Goal: Information Seeking & Learning: Learn about a topic

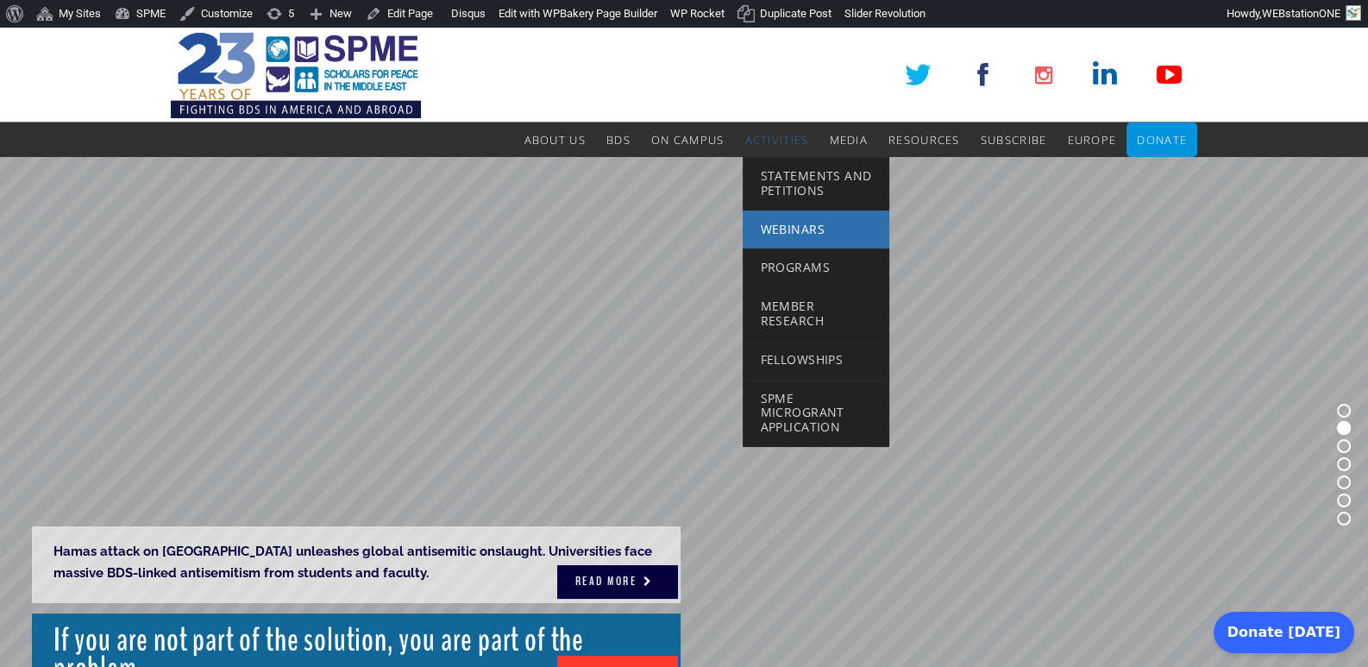
click at [799, 227] on span "Webinars" at bounding box center [792, 229] width 64 height 16
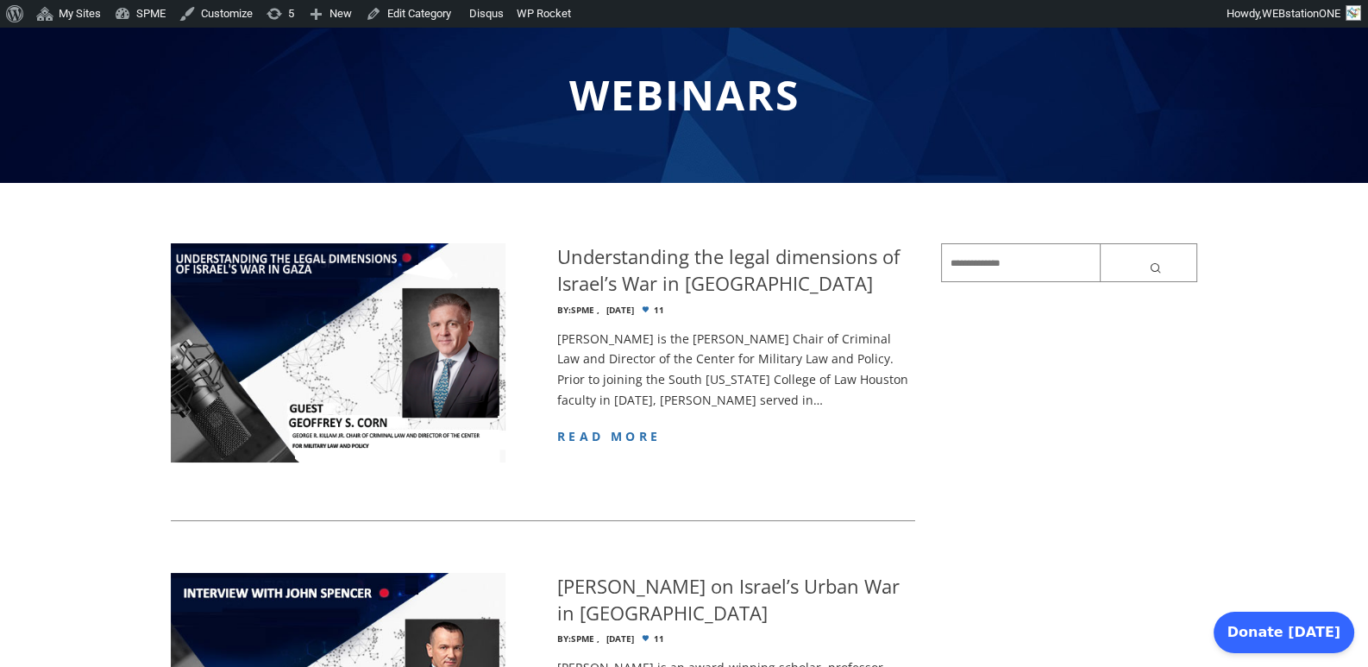
scroll to position [143, 0]
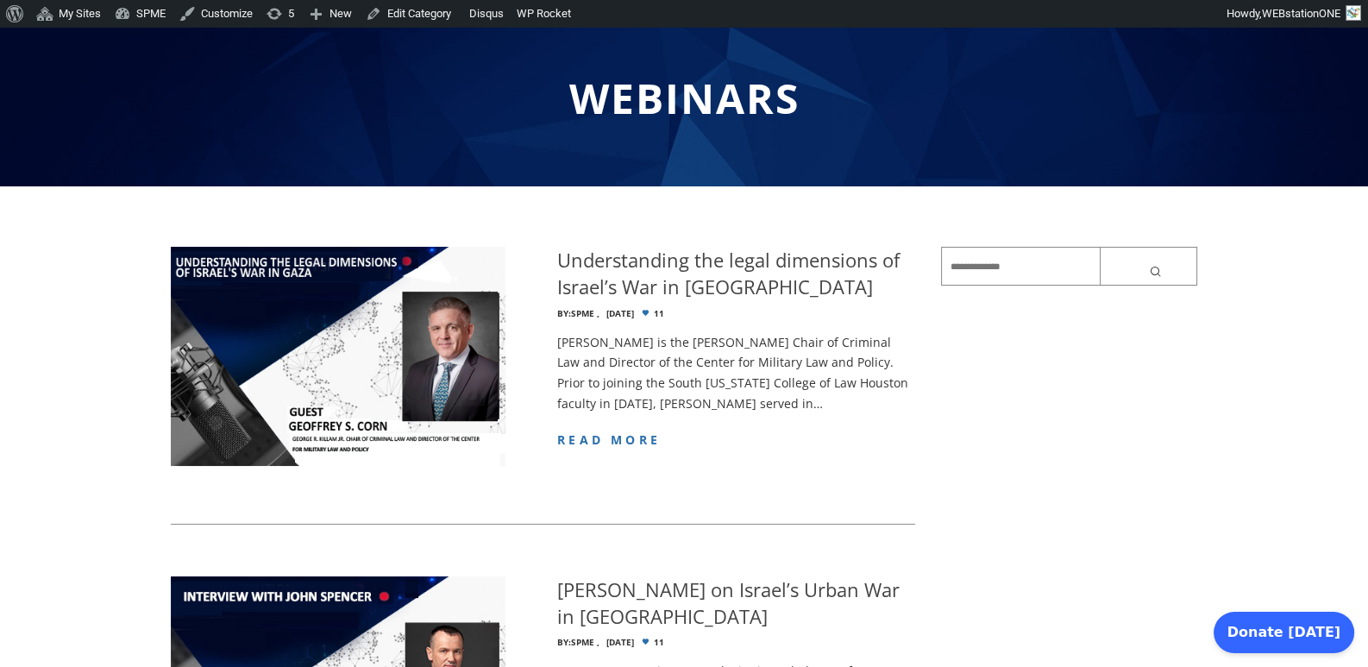
drag, startPoint x: 528, startPoint y: 336, endPoint x: 155, endPoint y: 332, distance: 372.6
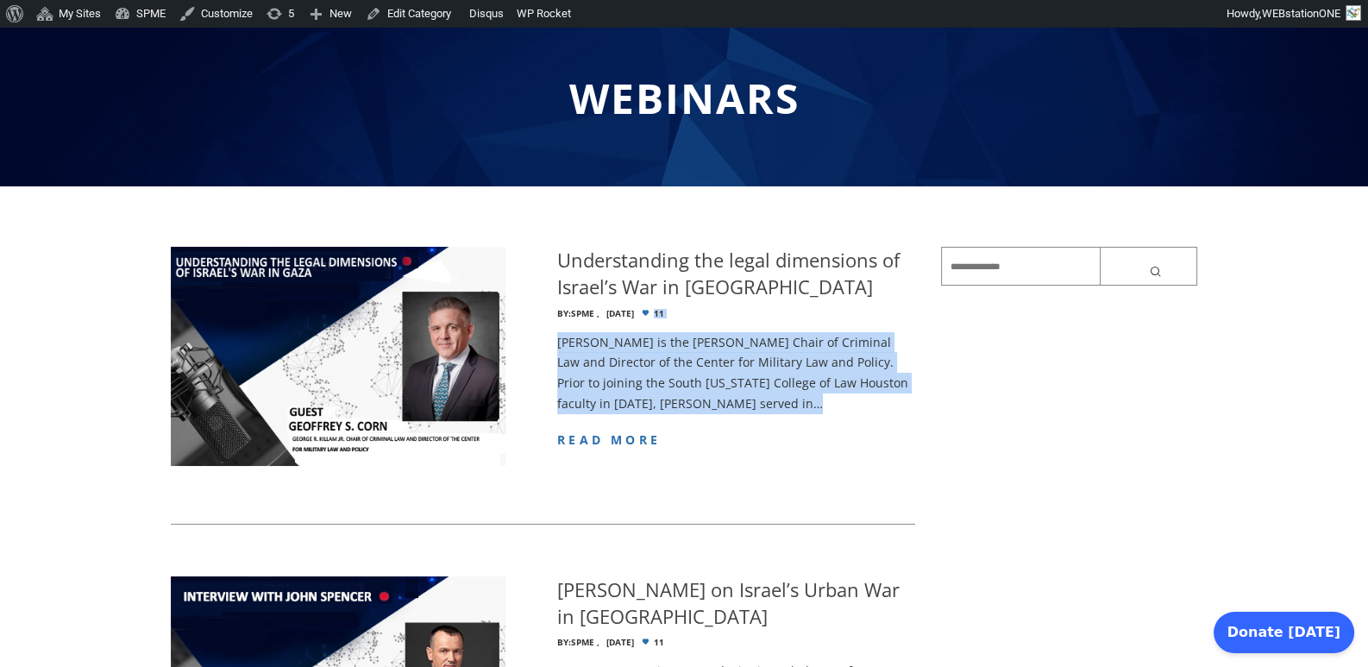
drag, startPoint x: 346, startPoint y: 233, endPoint x: 491, endPoint y: 487, distance: 292.8
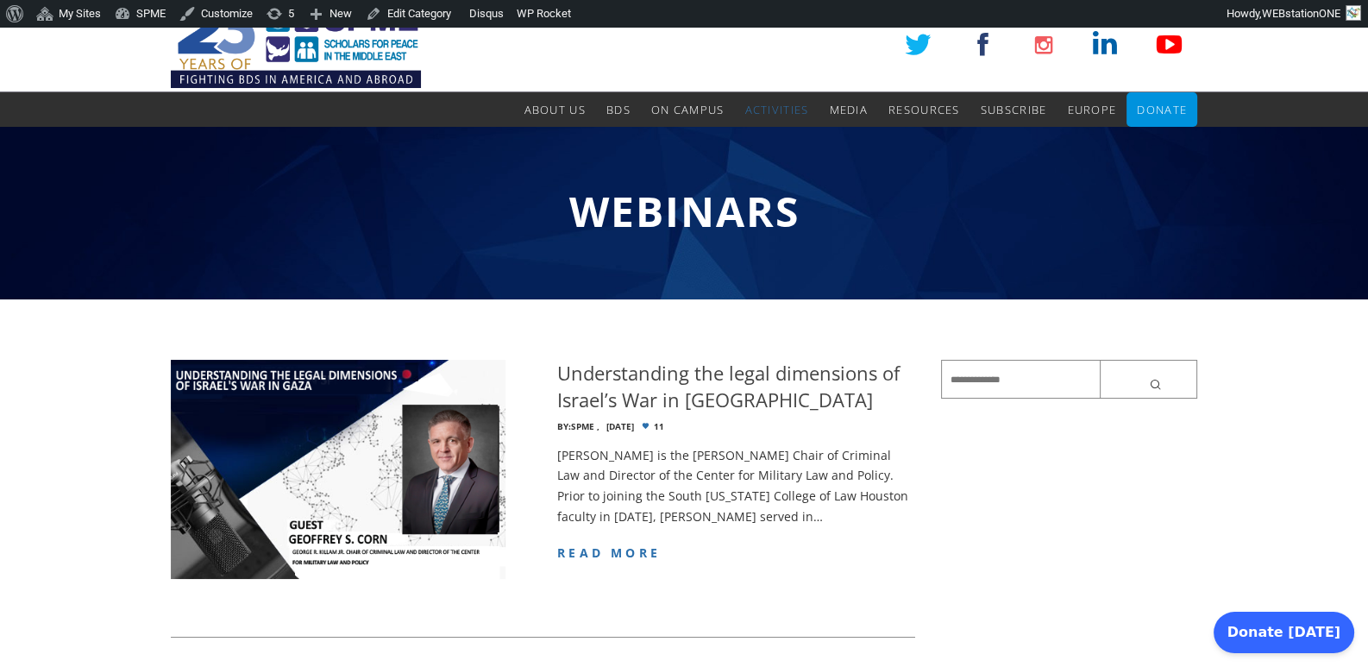
scroll to position [0, 0]
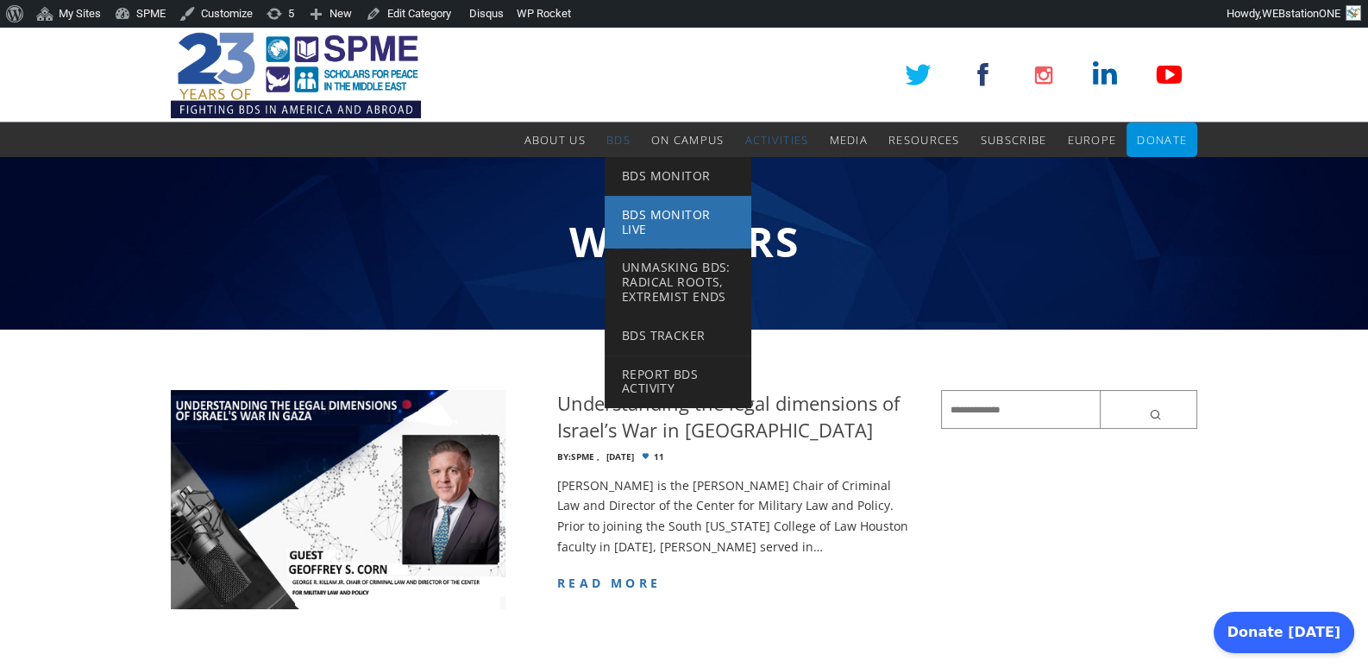
click at [636, 210] on span "BDS Monitor Live" at bounding box center [666, 221] width 89 height 31
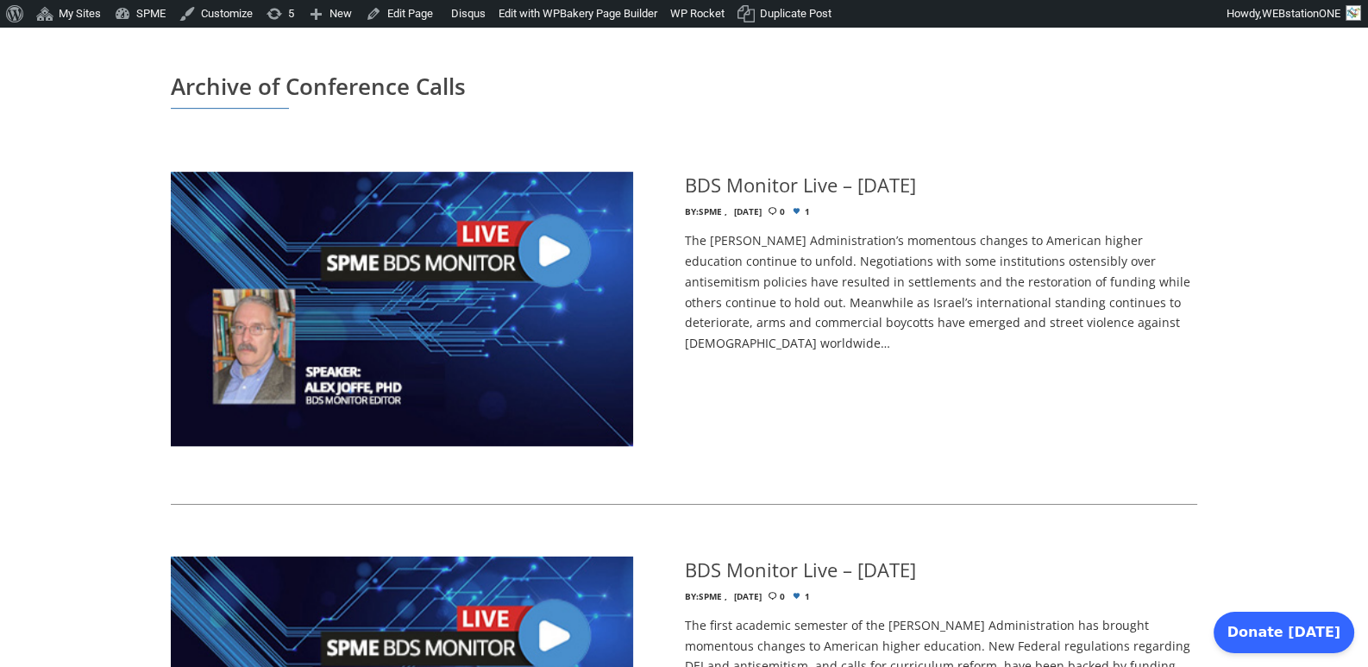
scroll to position [1005, 0]
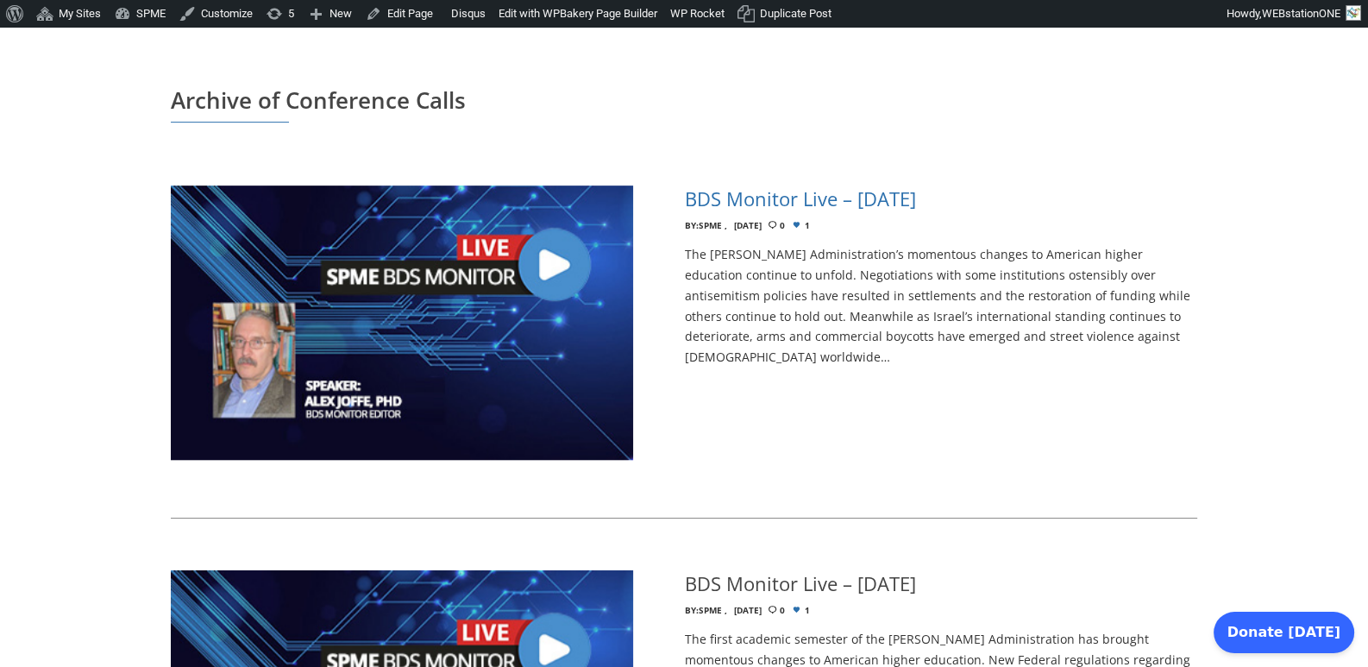
click at [780, 185] on h4 "BDS Monitor Live – [DATE]" at bounding box center [800, 198] width 231 height 27
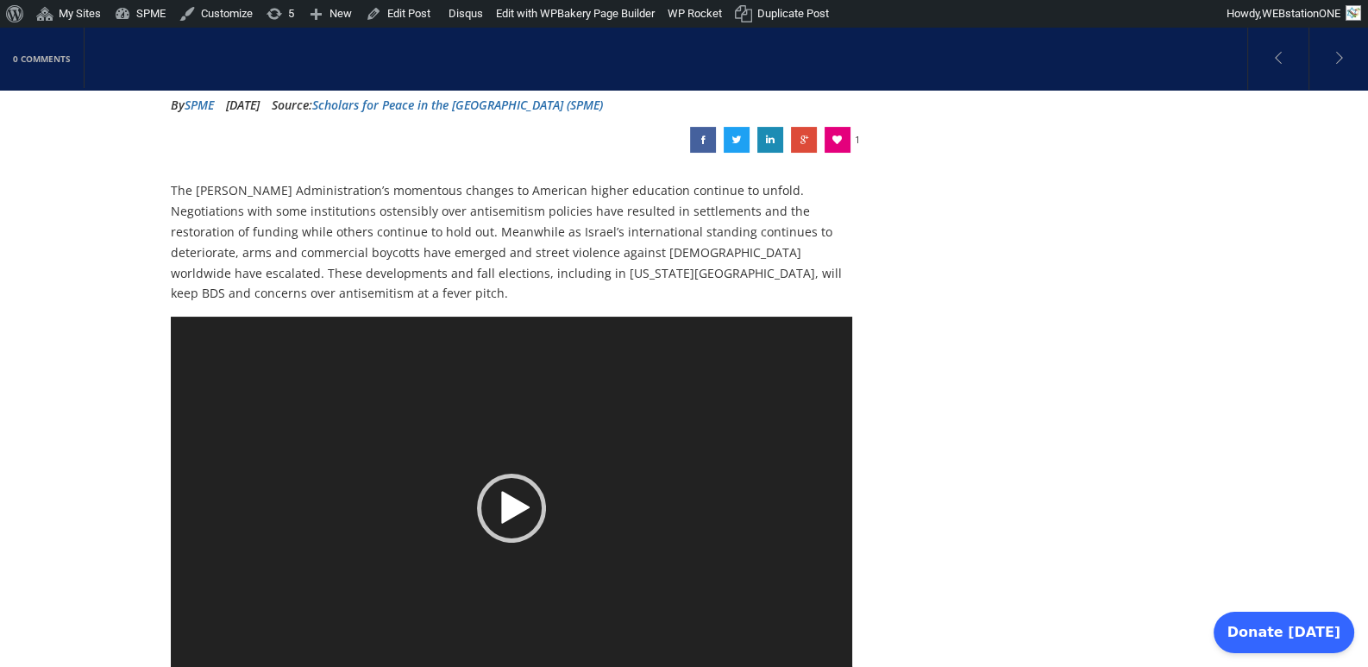
scroll to position [143, 0]
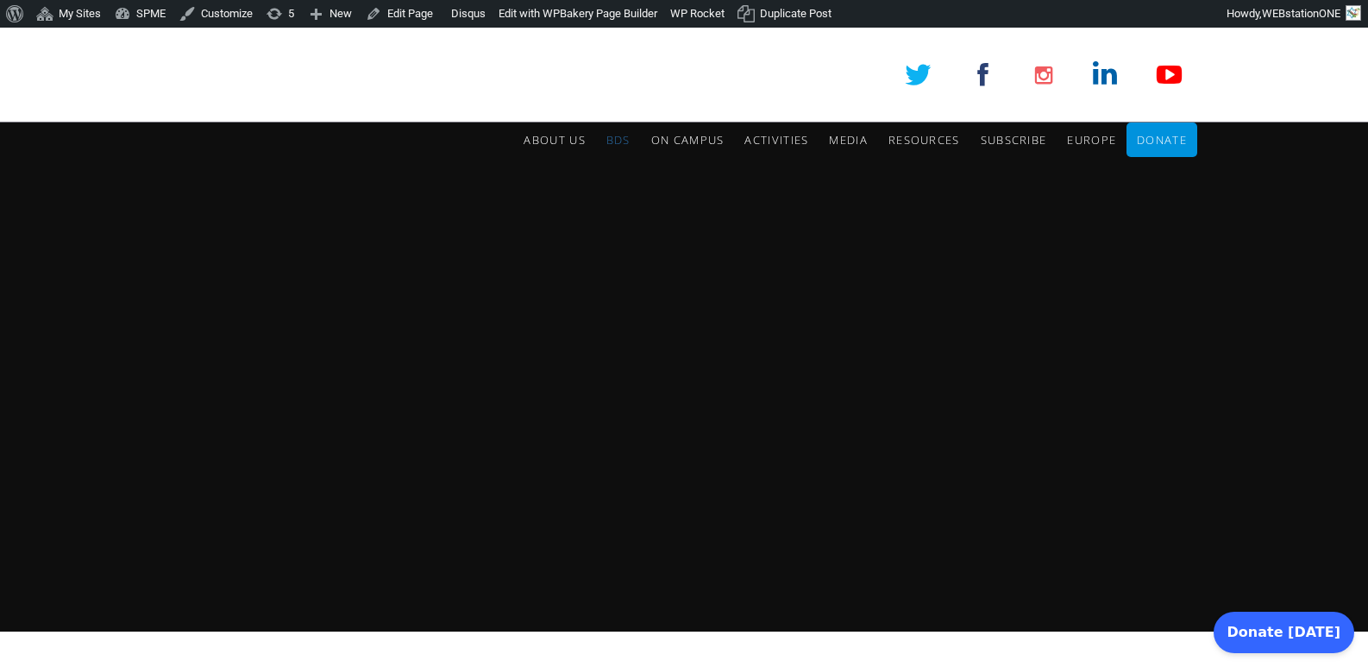
scroll to position [1005, 0]
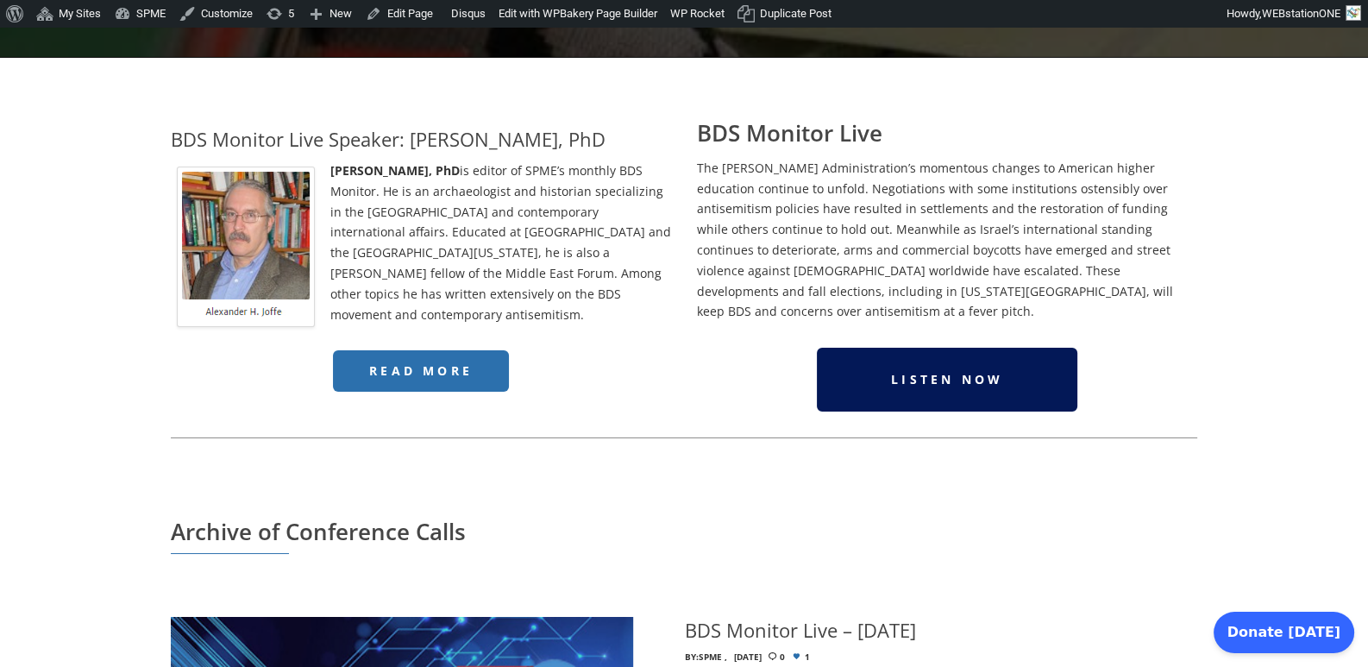
scroll to position [718, 0]
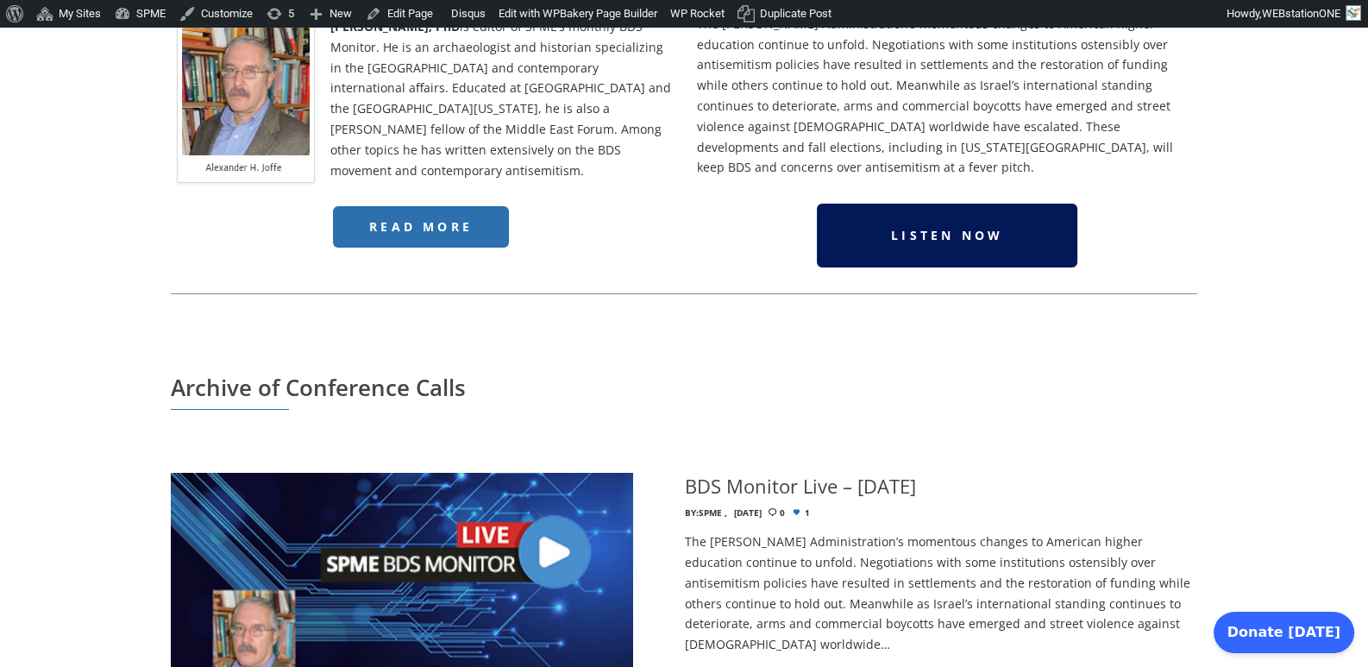
click at [893, 227] on span "Listen Now" at bounding box center [947, 235] width 112 height 16
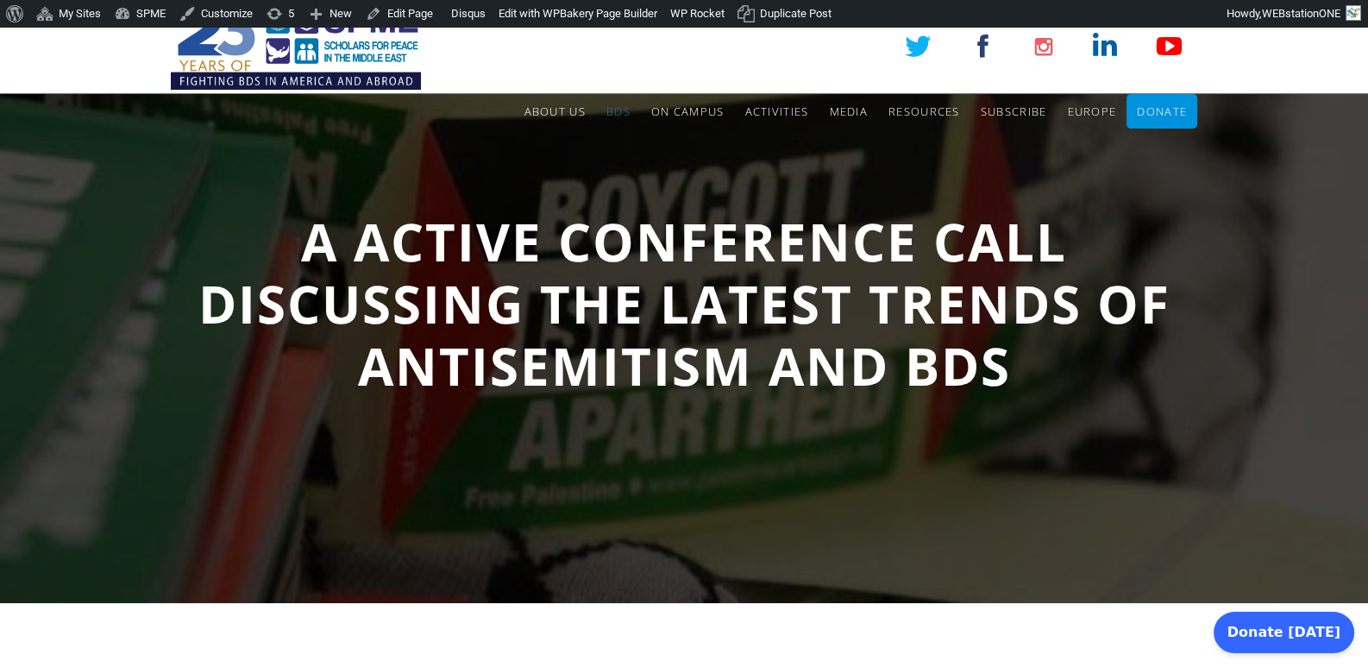
scroll to position [0, 0]
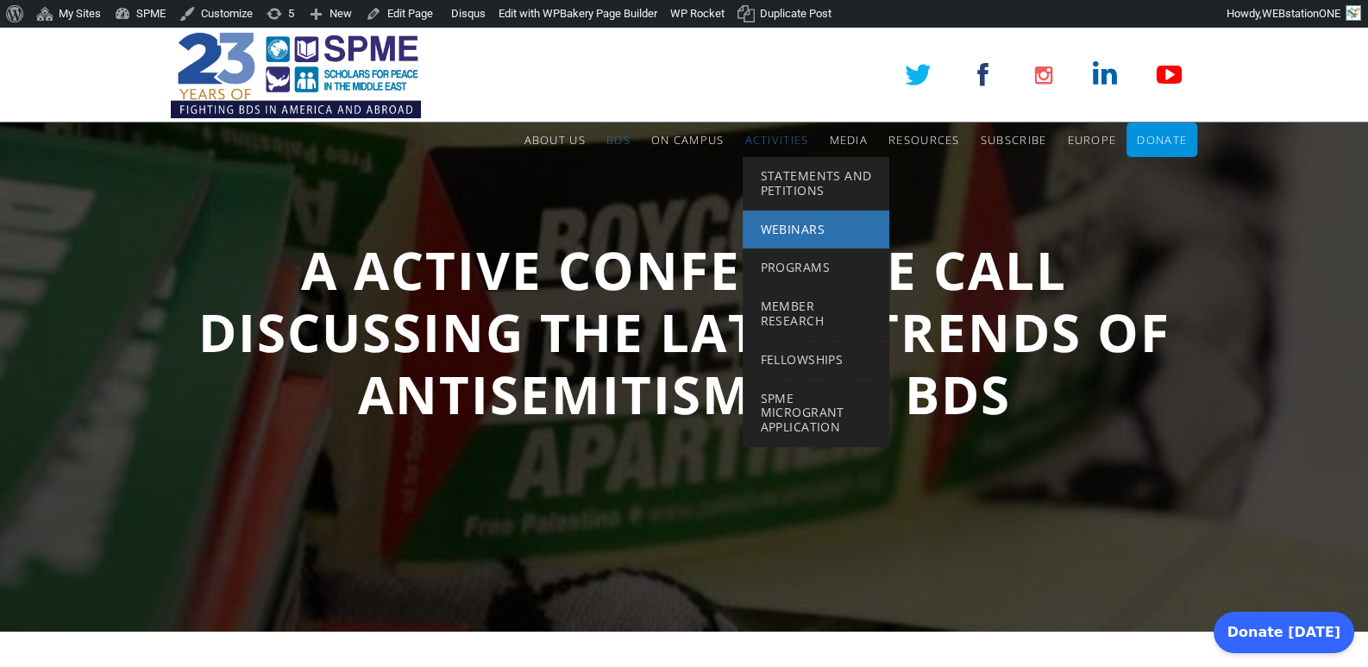
click at [799, 225] on span "Webinars" at bounding box center [792, 229] width 64 height 16
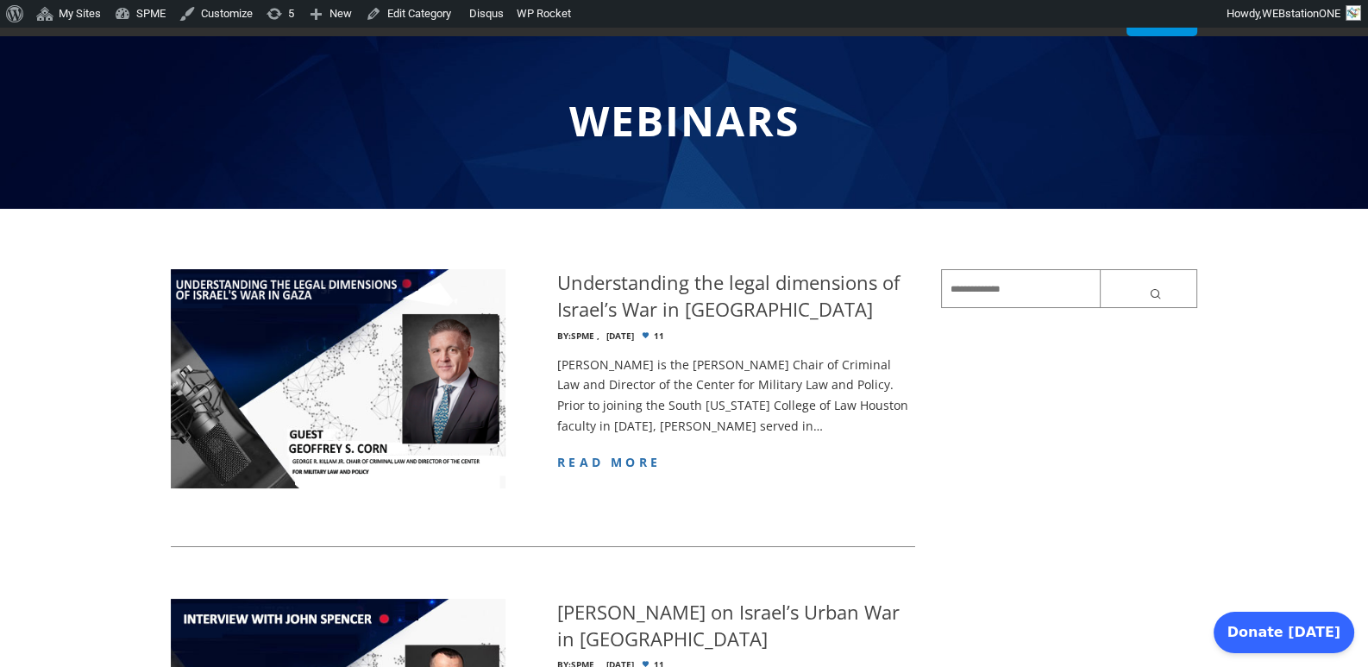
scroll to position [143, 0]
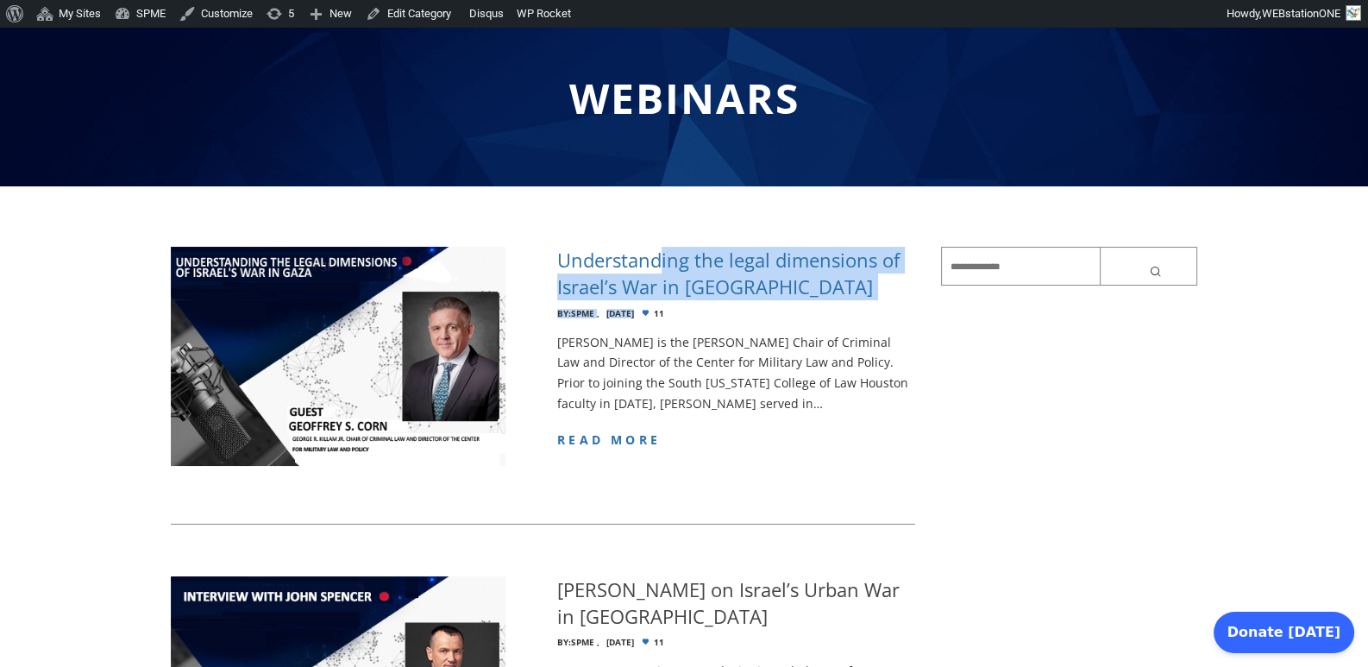
drag, startPoint x: 552, startPoint y: 254, endPoint x: 661, endPoint y: 258, distance: 108.7
click at [661, 258] on article "Understanding the legal dimensions of Israel’s War in [GEOGRAPHIC_DATA] By: SPM…" at bounding box center [543, 386] width 744 height 278
click at [559, 252] on h4 "Understanding the legal dimensions of Israel’s War in [GEOGRAPHIC_DATA]" at bounding box center [735, 273] width 357 height 53
click at [540, 254] on article "Understanding the legal dimensions of Israel’s War in [GEOGRAPHIC_DATA] By: SPM…" at bounding box center [543, 386] width 744 height 278
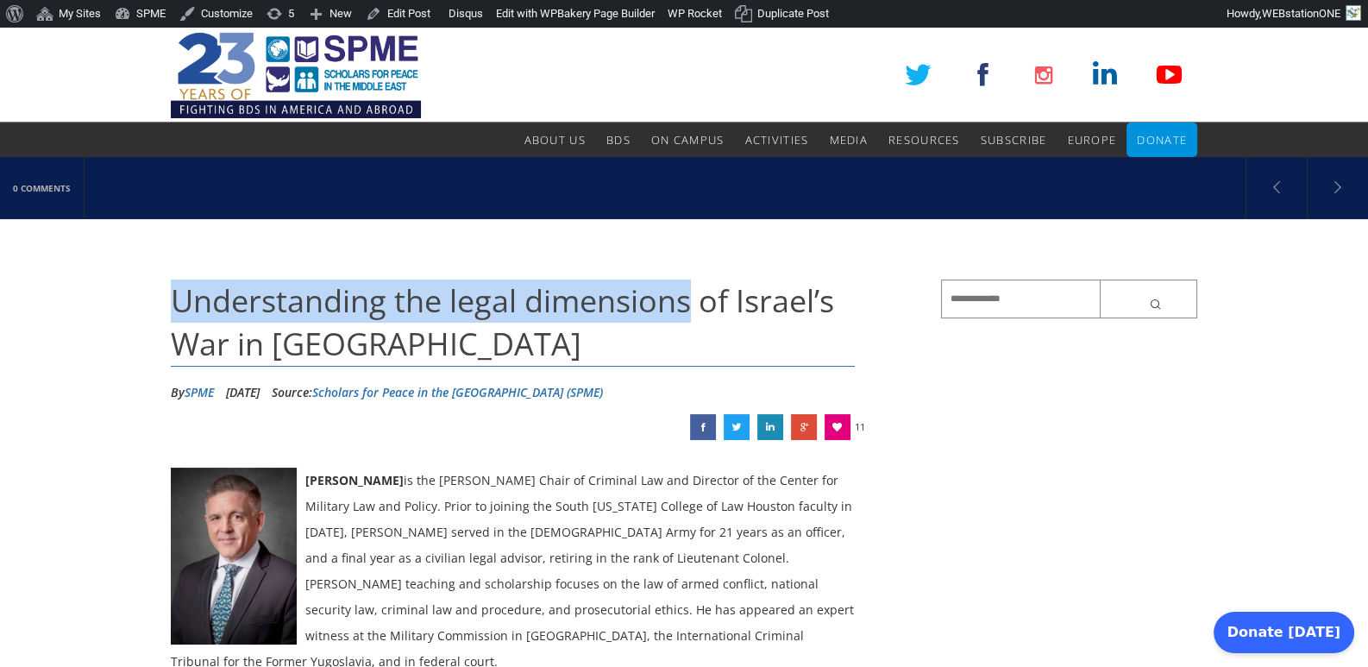
drag, startPoint x: 172, startPoint y: 293, endPoint x: 691, endPoint y: 286, distance: 519.2
copy span "Understanding the legal dimensions"
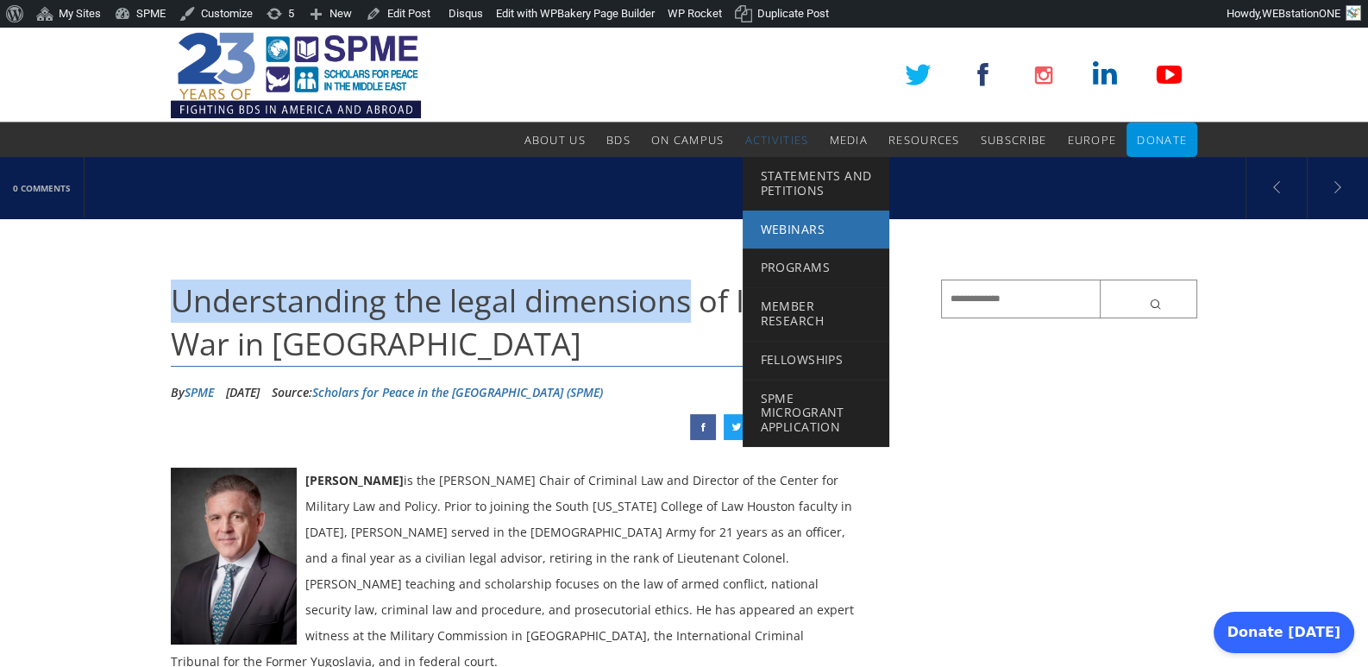
click at [787, 230] on span "Webinars" at bounding box center [792, 229] width 64 height 16
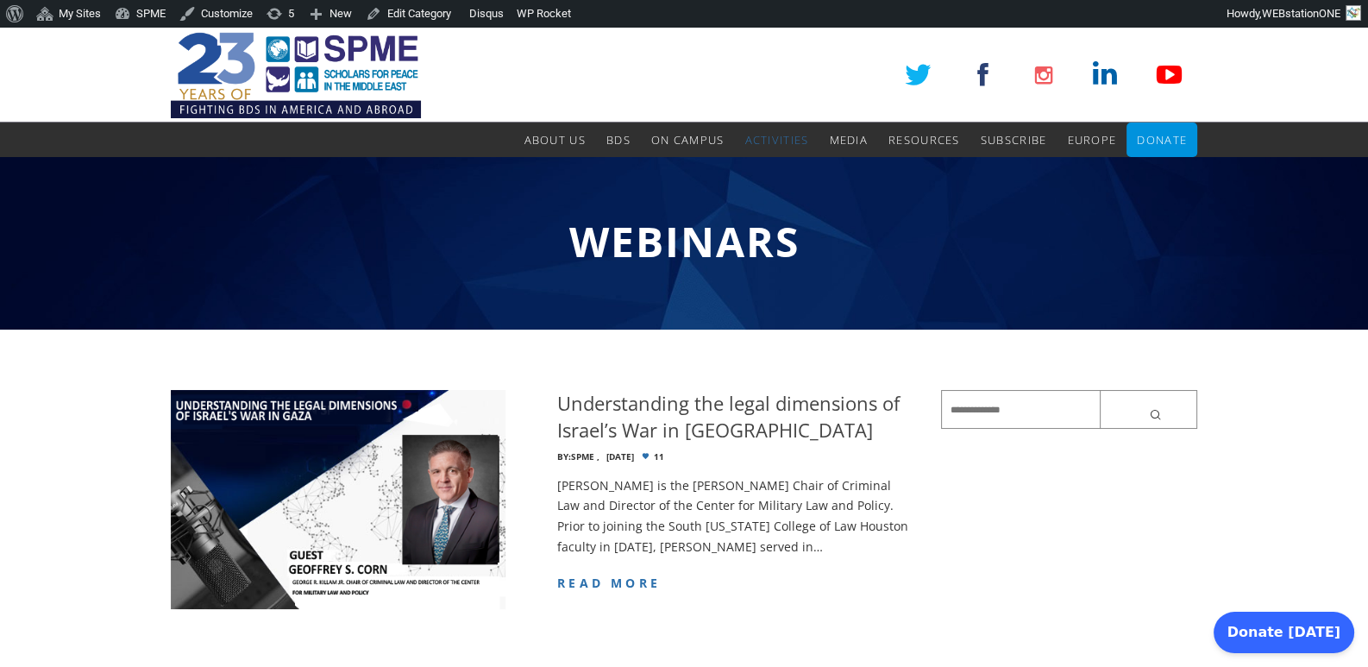
scroll to position [143, 0]
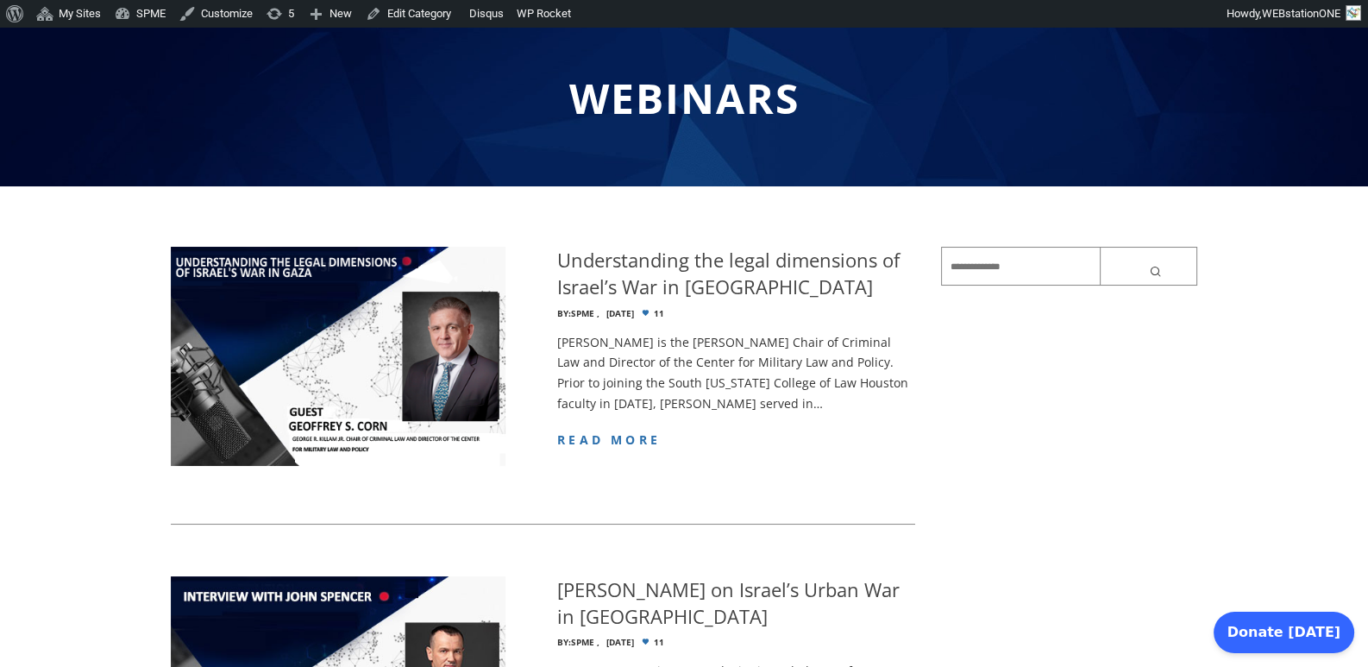
drag, startPoint x: 543, startPoint y: 256, endPoint x: 529, endPoint y: 254, distance: 14.8
click at [529, 254] on article "Understanding the legal dimensions of Israel’s War in [GEOGRAPHIC_DATA] By: SPM…" at bounding box center [543, 386] width 744 height 278
click at [550, 254] on article "Understanding the legal dimensions of Israel’s War in [GEOGRAPHIC_DATA] By: SPM…" at bounding box center [543, 386] width 744 height 278
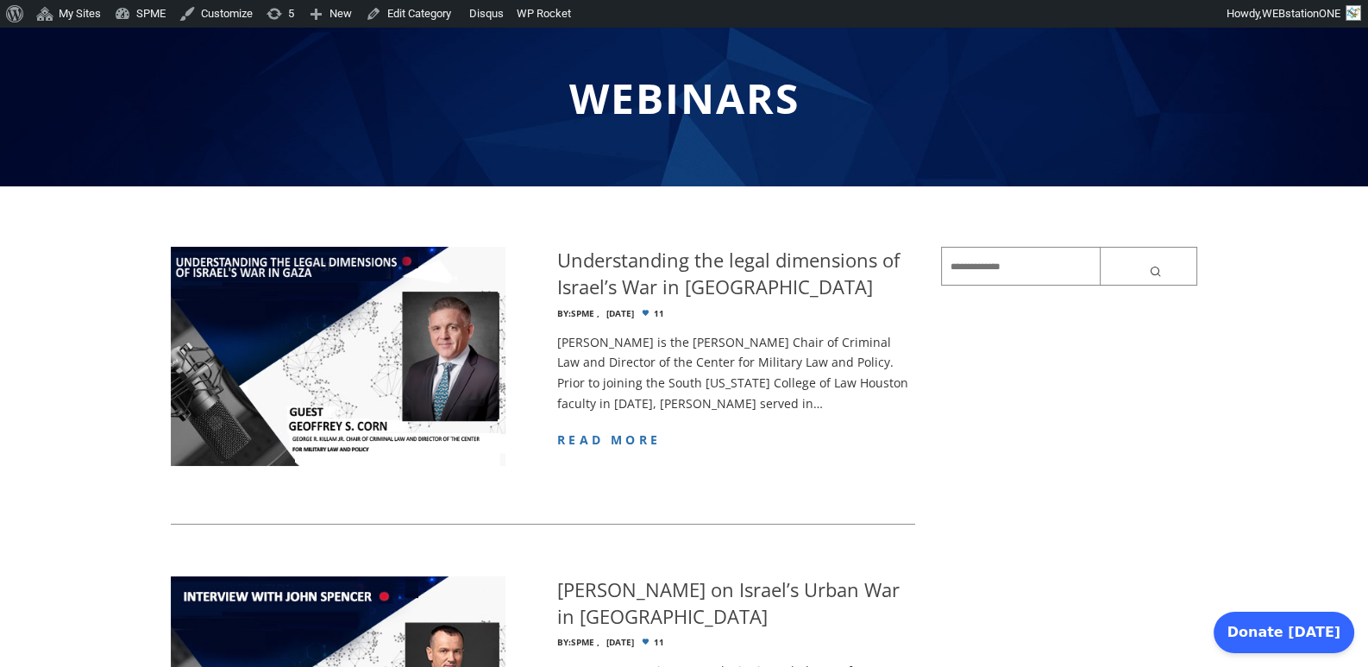
click at [550, 256] on article "Understanding the legal dimensions of Israel’s War in [GEOGRAPHIC_DATA] By: SPM…" at bounding box center [543, 386] width 744 height 278
